Goal: Task Accomplishment & Management: Understand process/instructions

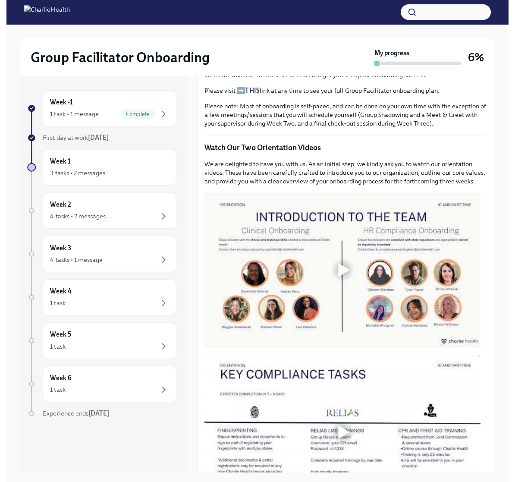
scroll to position [302, 0]
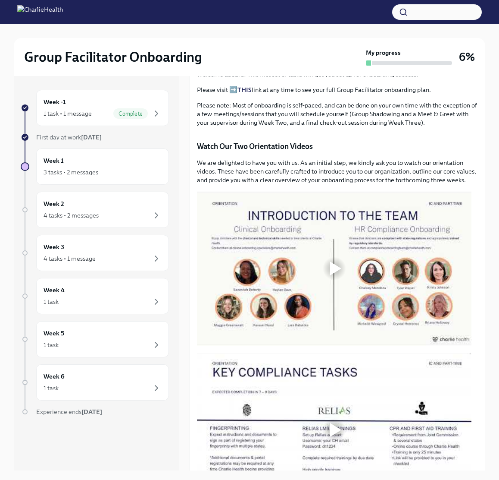
click at [329, 271] on div at bounding box center [335, 268] width 28 height 28
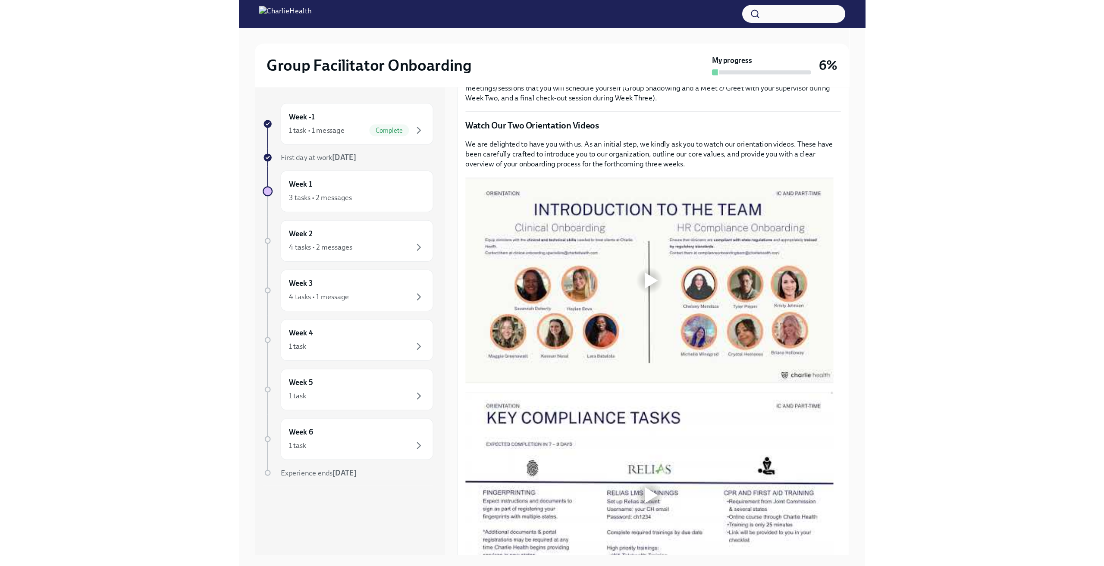
scroll to position [345, 0]
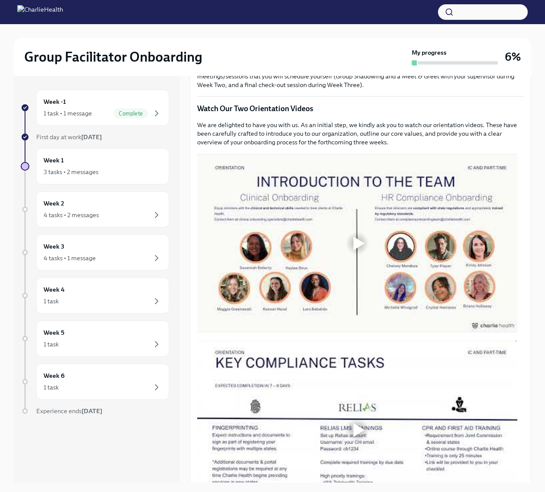
click at [505, 329] on div at bounding box center [357, 244] width 320 height 180
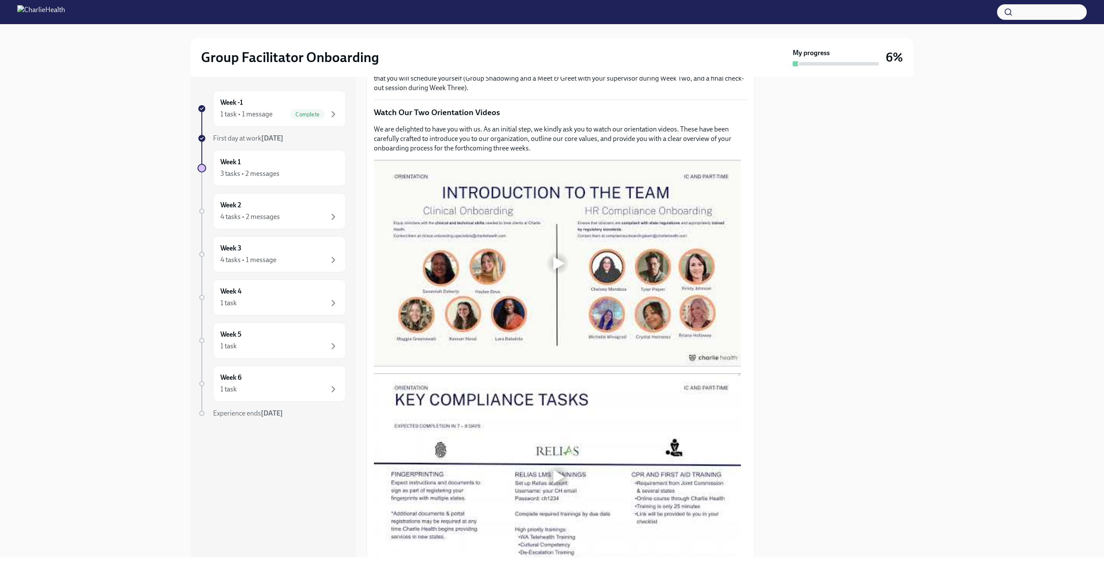
scroll to position [388, 0]
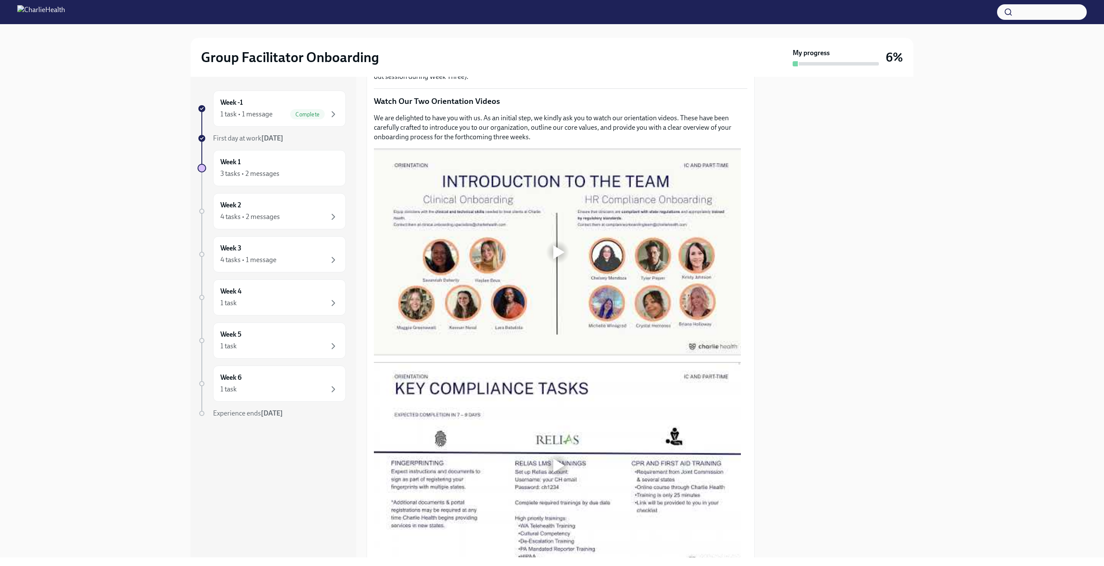
click at [505, 335] on div at bounding box center [557, 252] width 367 height 207
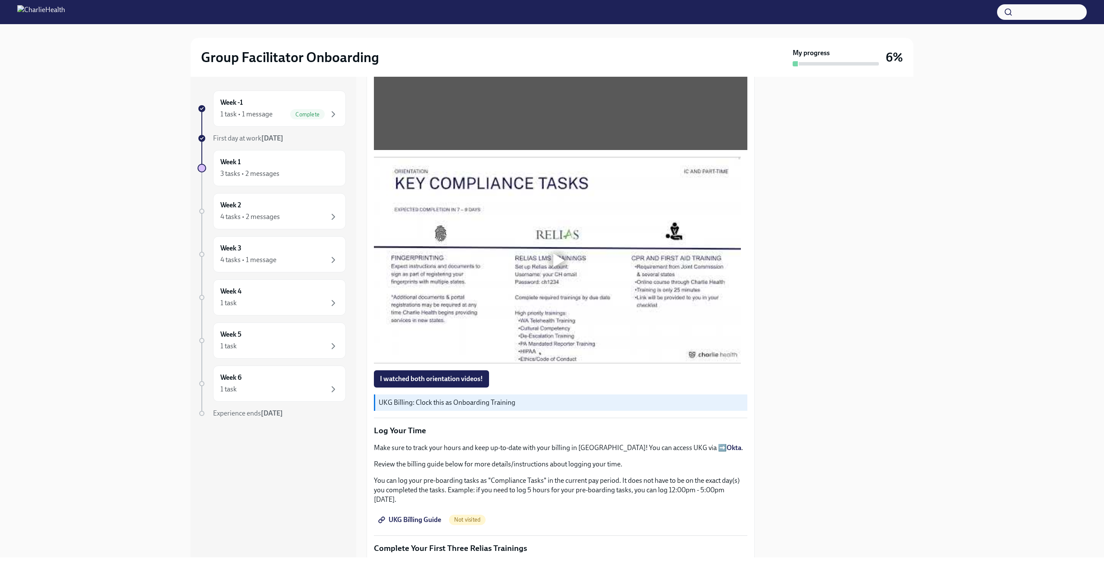
scroll to position [595, 0]
click at [505, 254] on div at bounding box center [558, 259] width 11 height 14
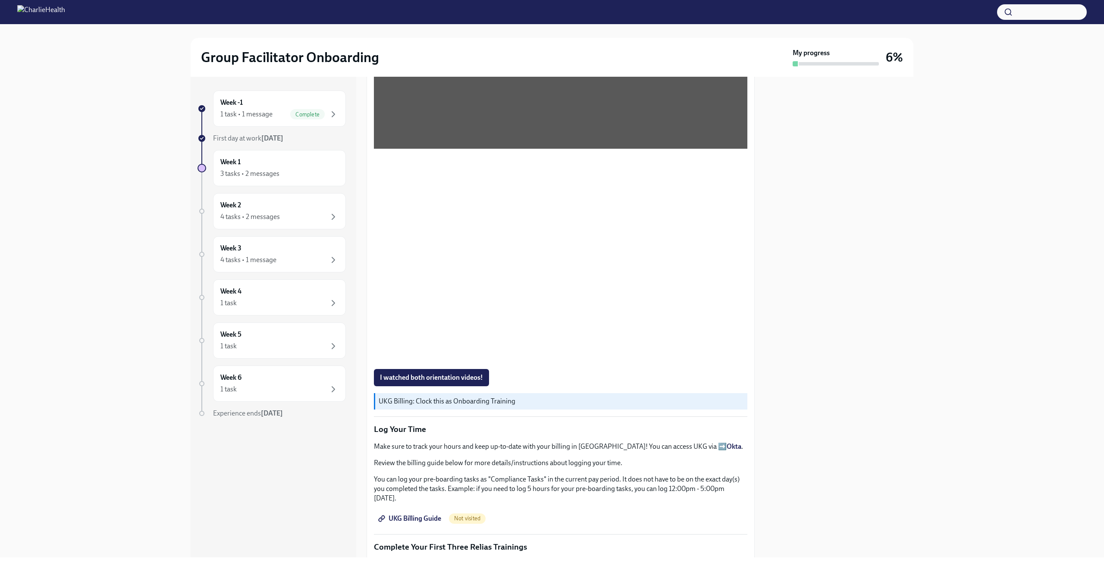
click at [505, 320] on div at bounding box center [839, 317] width 148 height 481
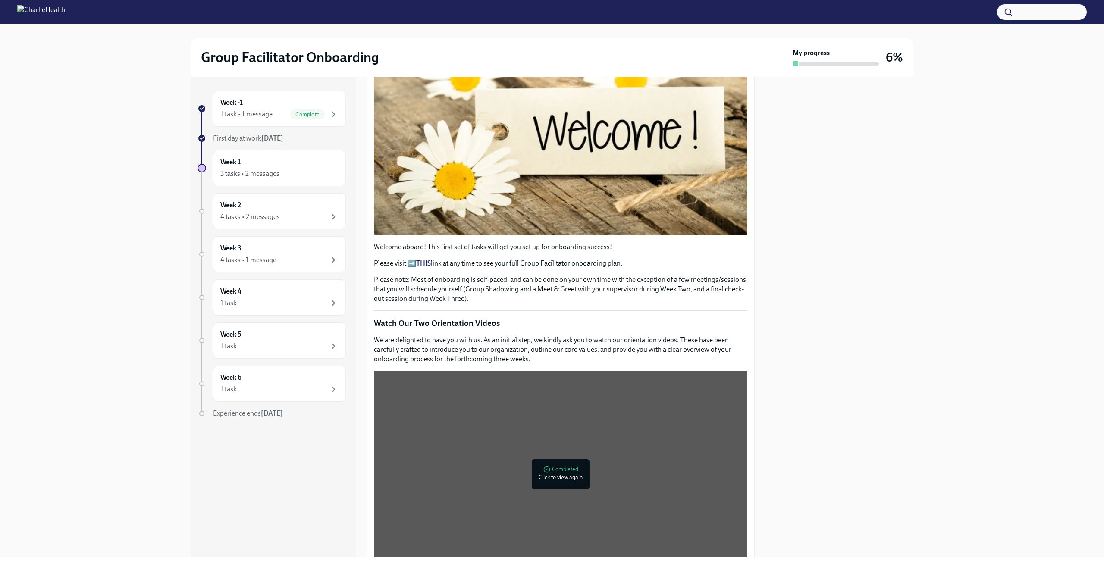
scroll to position [0, 0]
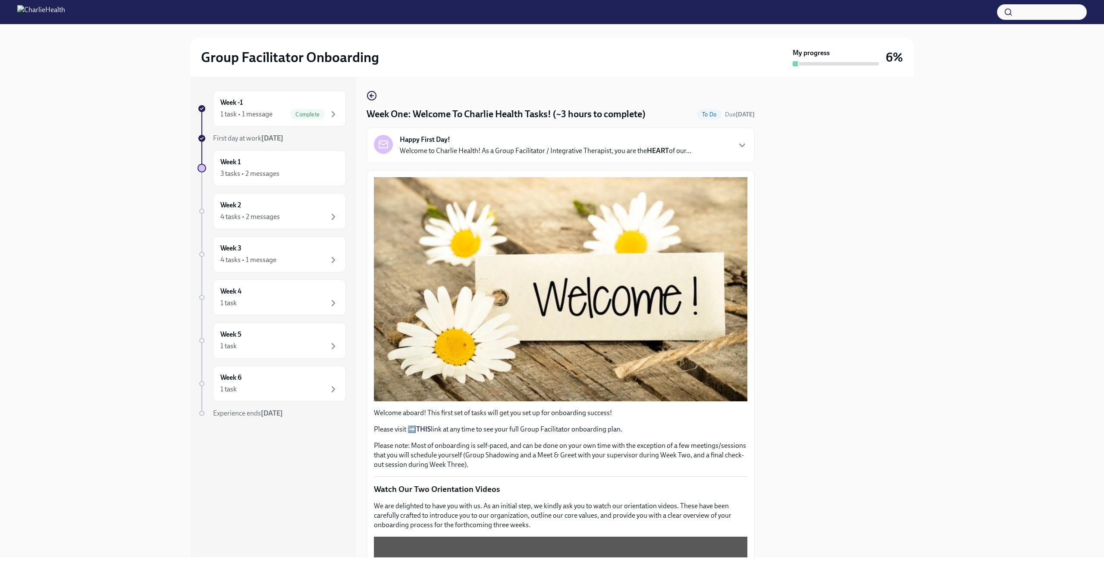
click at [505, 138] on div "Happy First Day! Welcome to Charlie Health! As a Group Facilitator / Integrativ…" at bounding box center [560, 145] width 373 height 21
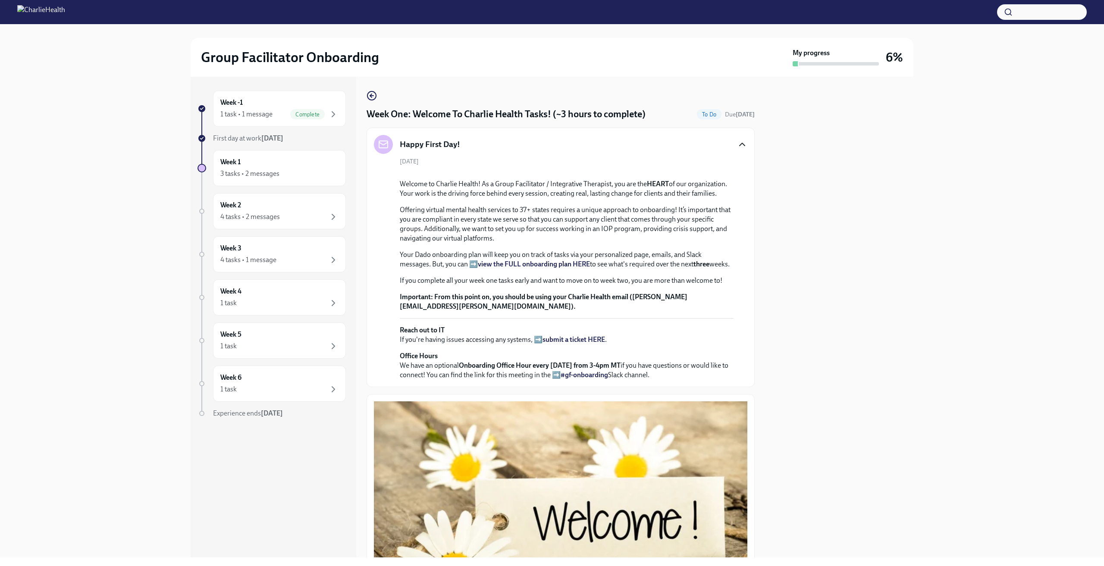
click at [505, 144] on icon "button" at bounding box center [742, 144] width 5 height 3
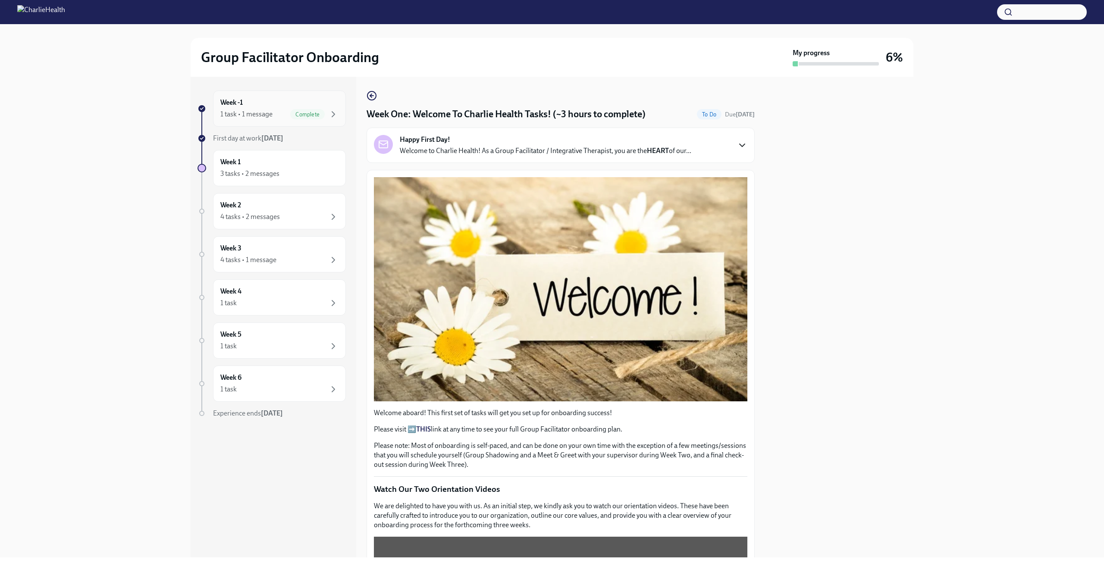
click at [338, 103] on div "Week -1 1 task • 1 message Complete" at bounding box center [279, 109] width 118 height 22
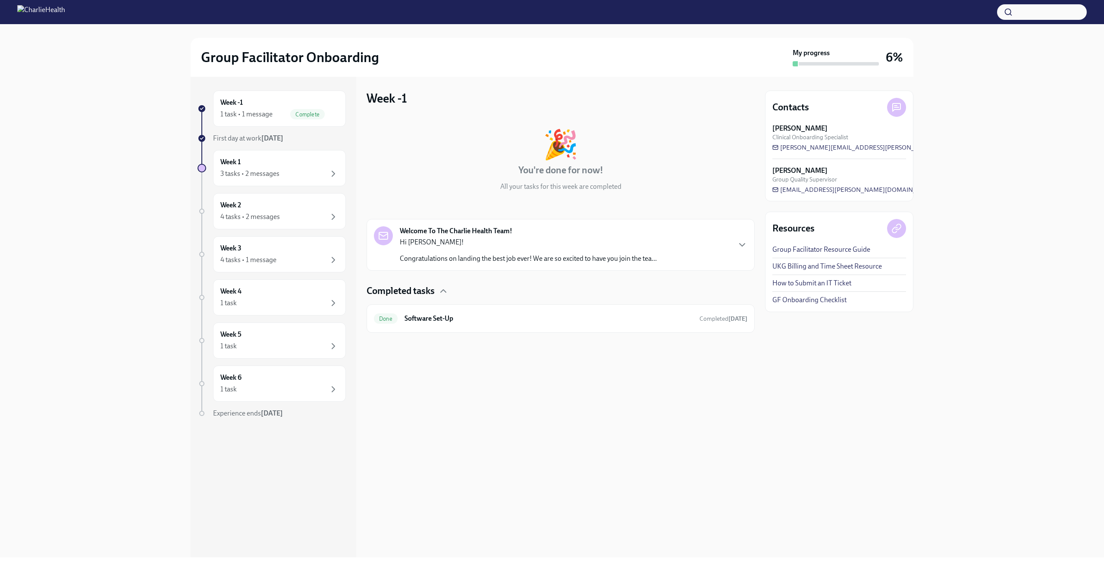
click at [505, 253] on div "Welcome To The Charlie Health Team! Hi [PERSON_NAME]! Congratulations on landin…" at bounding box center [560, 244] width 373 height 37
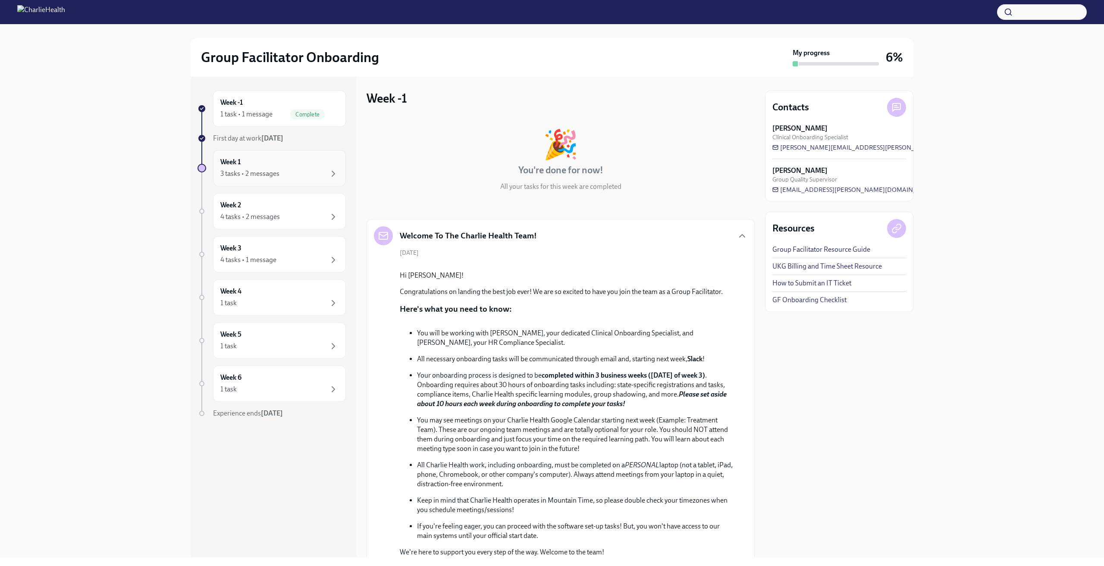
click at [329, 167] on div "Week 1 3 tasks • 2 messages" at bounding box center [279, 168] width 118 height 22
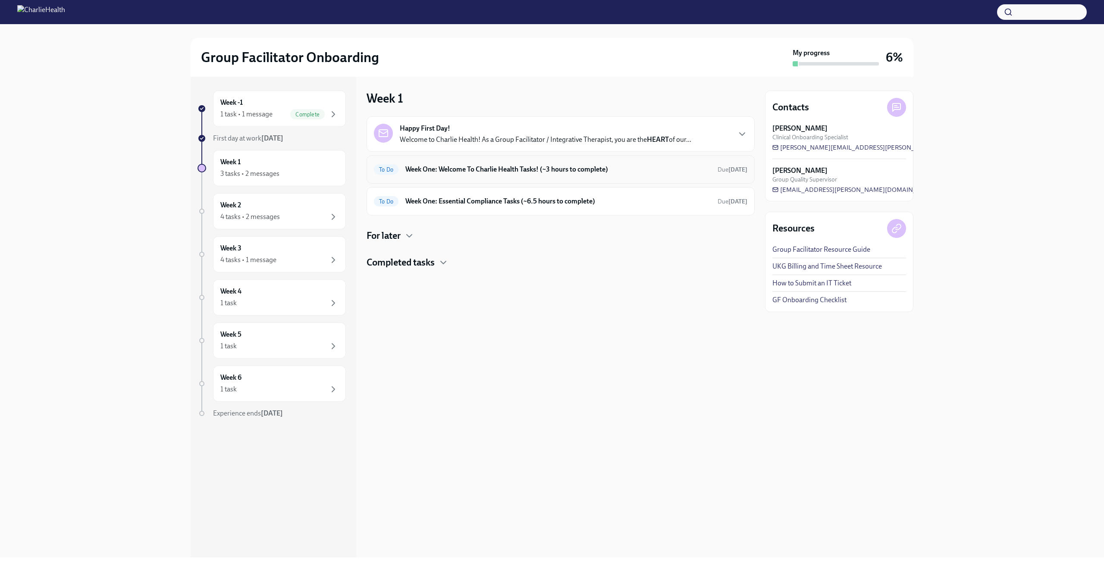
click at [505, 170] on h6 "Week One: Welcome To Charlie Health Tasks! (~3 hours to complete)" at bounding box center [557, 169] width 305 height 9
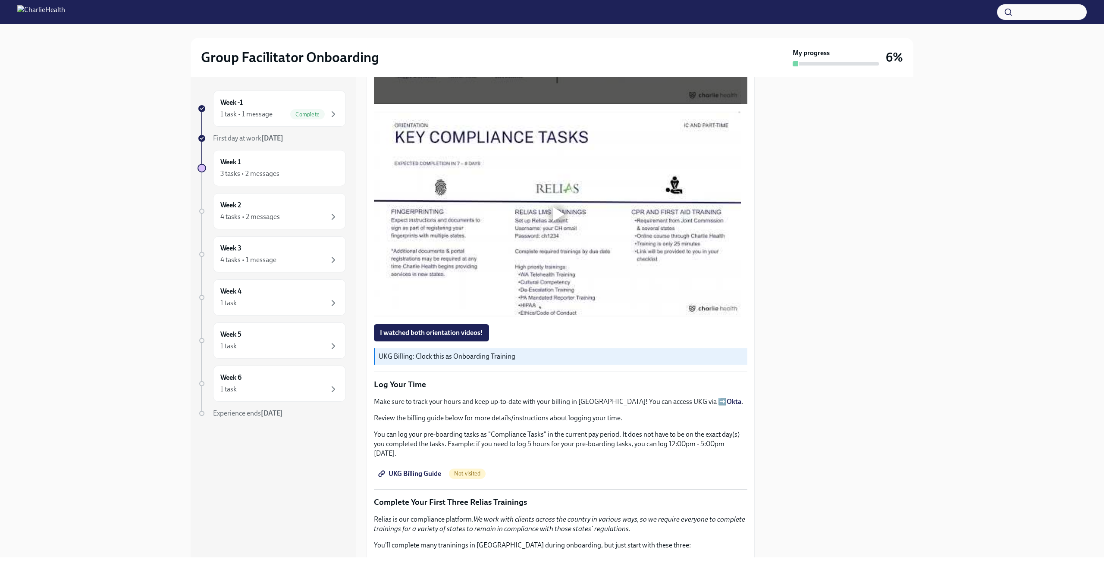
scroll to position [647, 0]
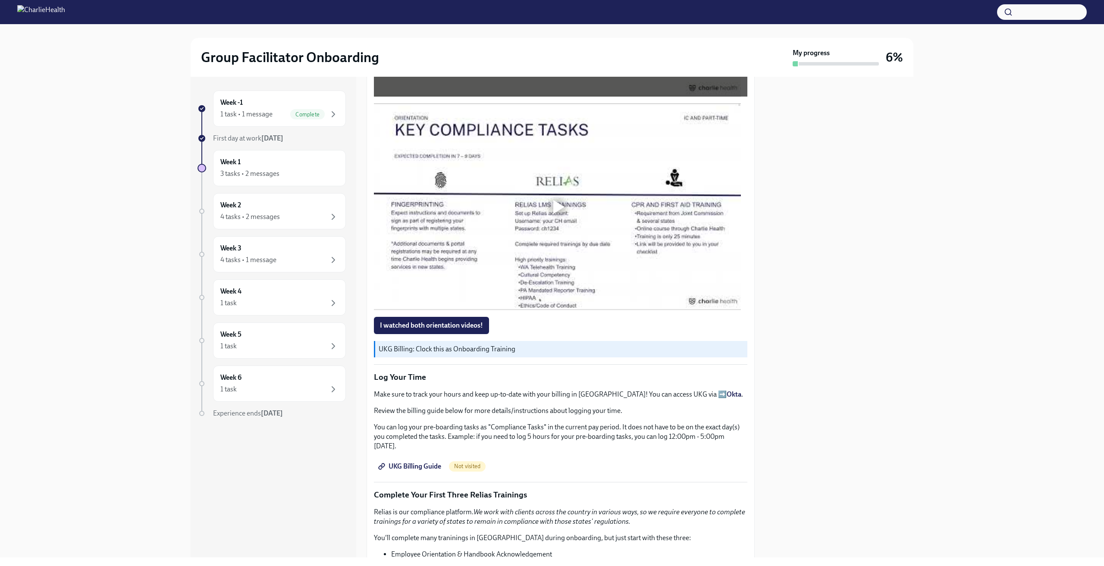
click at [505, 207] on div at bounding box center [558, 207] width 11 height 14
